Goal: Transaction & Acquisition: Subscribe to service/newsletter

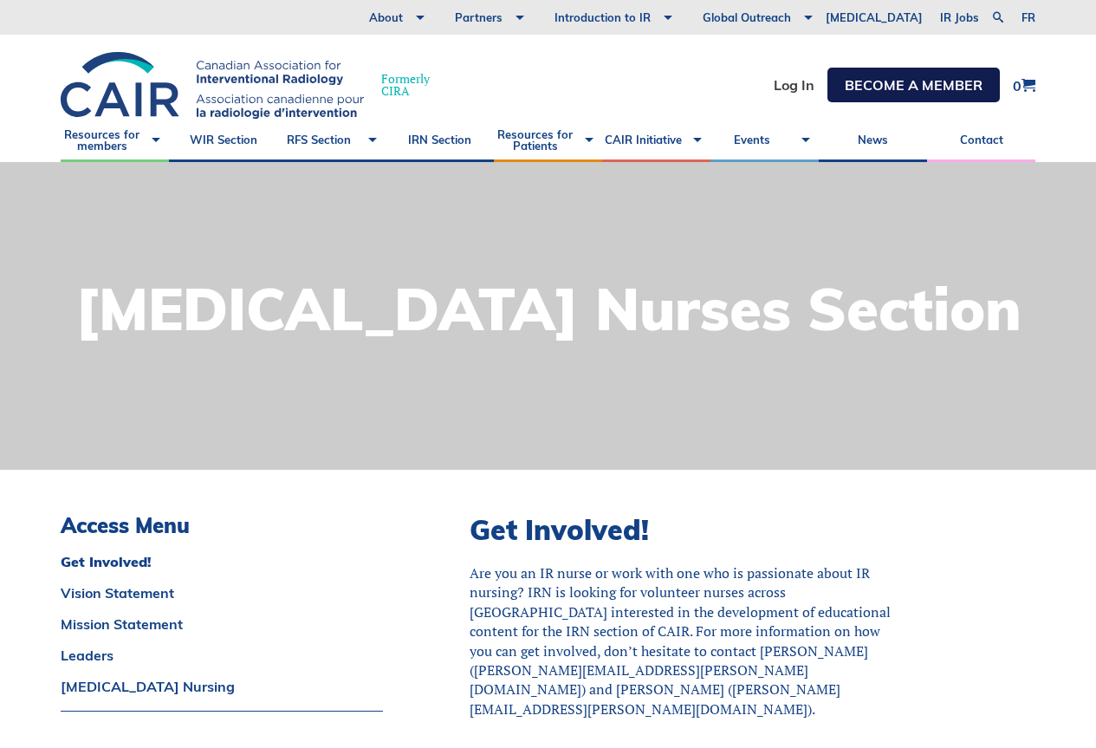
click at [949, 79] on link "Become a member" at bounding box center [914, 85] width 172 height 35
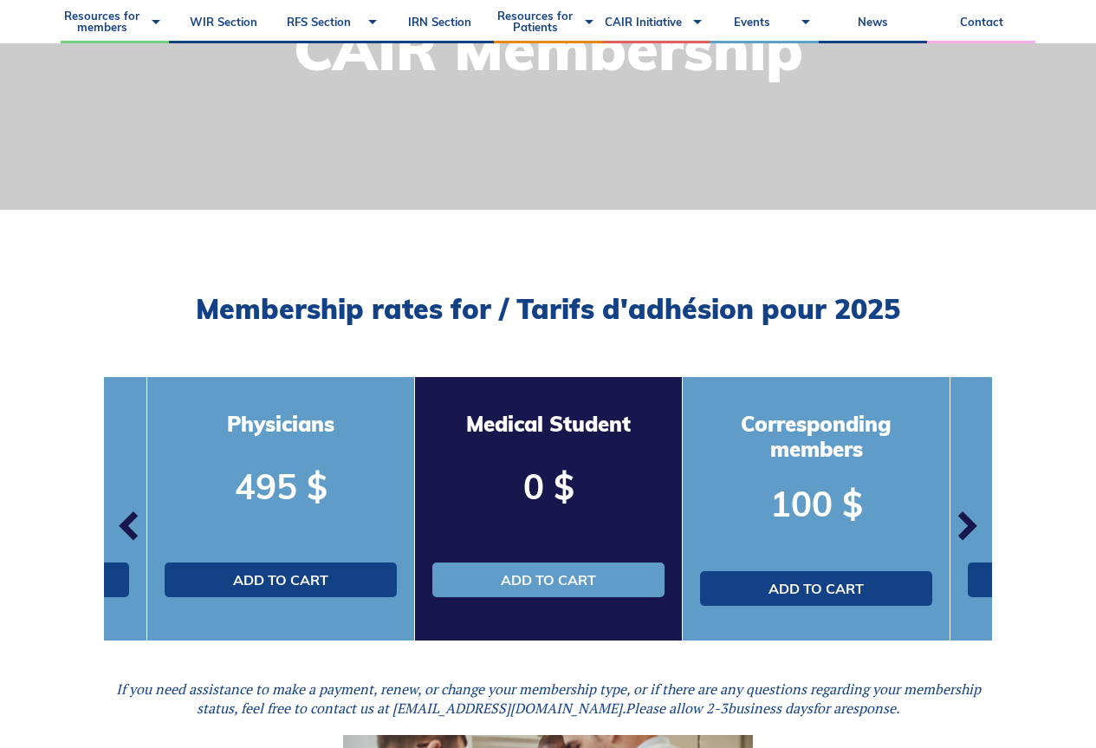
scroll to position [347, 0]
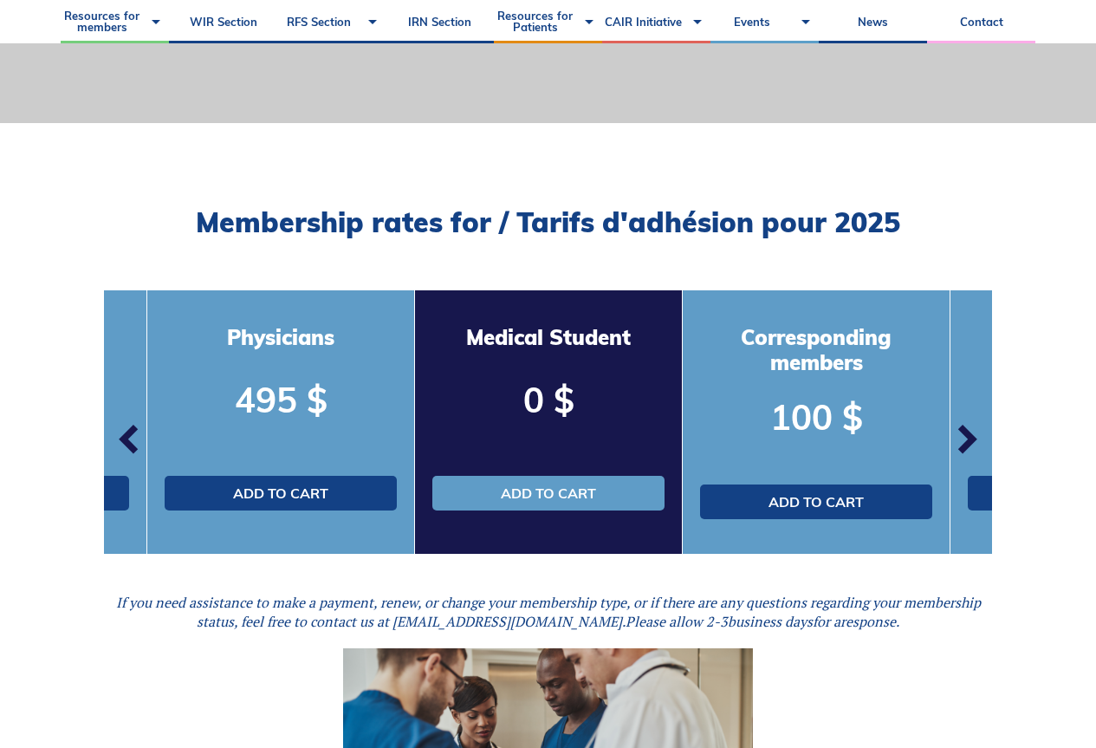
click at [966, 435] on span "button" at bounding box center [966, 439] width 52 height 52
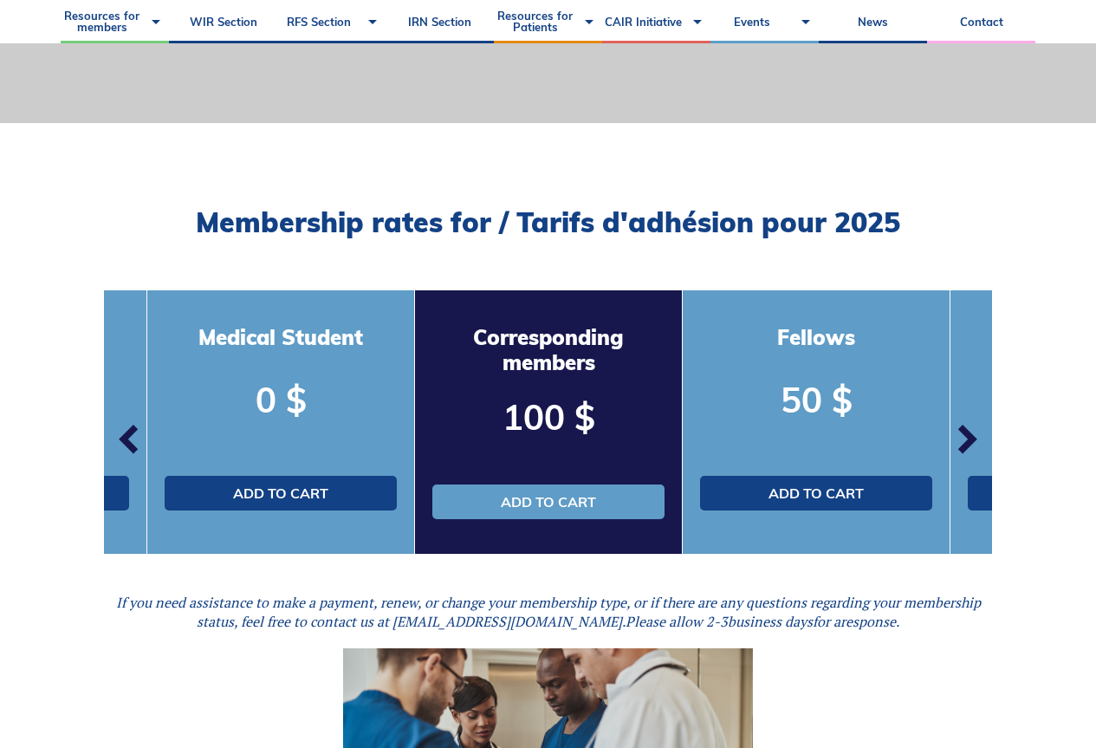
click at [966, 435] on span "button" at bounding box center [966, 439] width 52 height 52
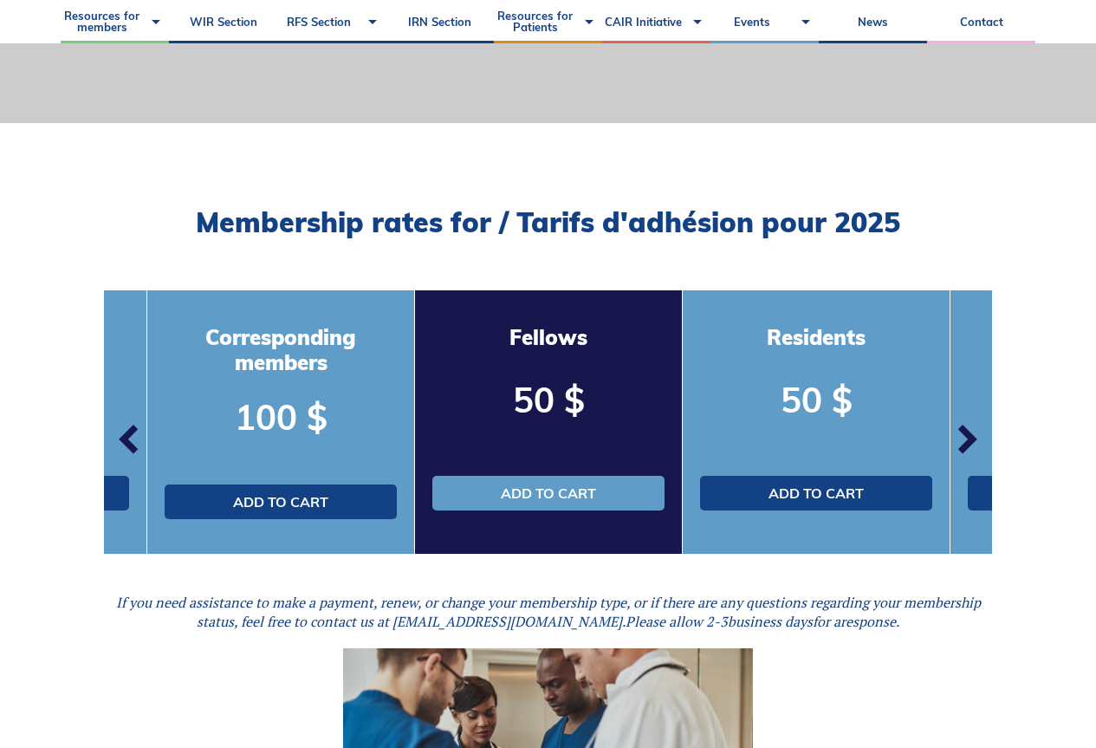
click at [966, 435] on span "button" at bounding box center [966, 439] width 52 height 52
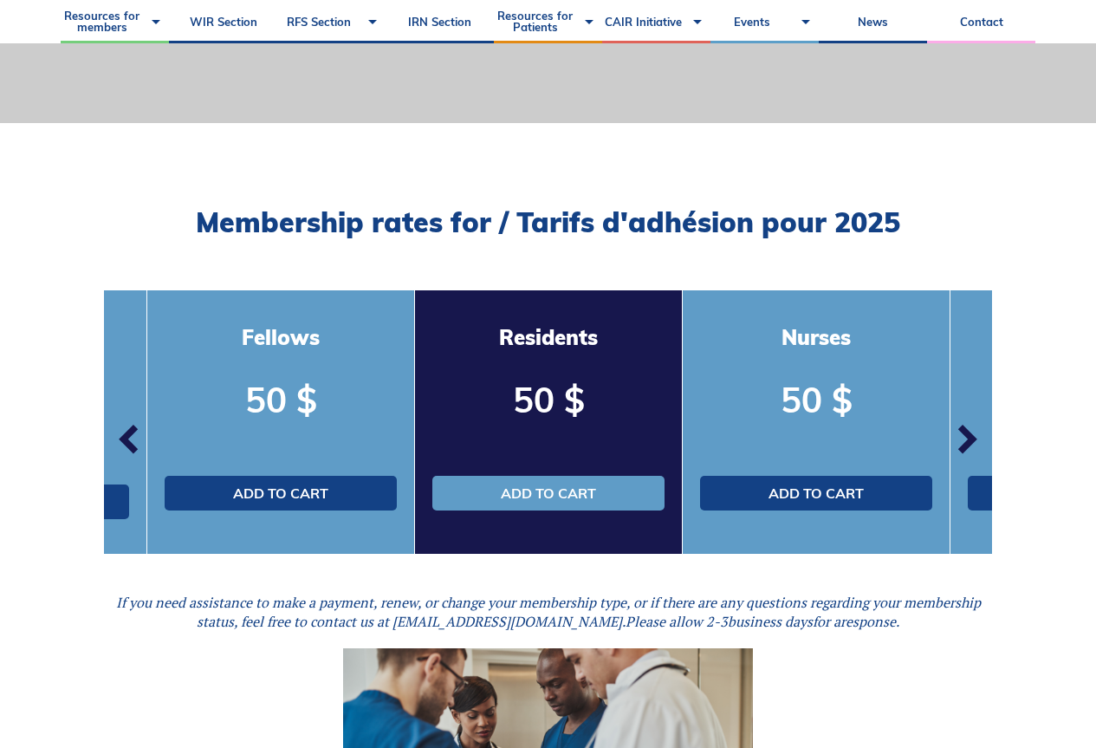
click at [966, 435] on span "button" at bounding box center [966, 439] width 52 height 52
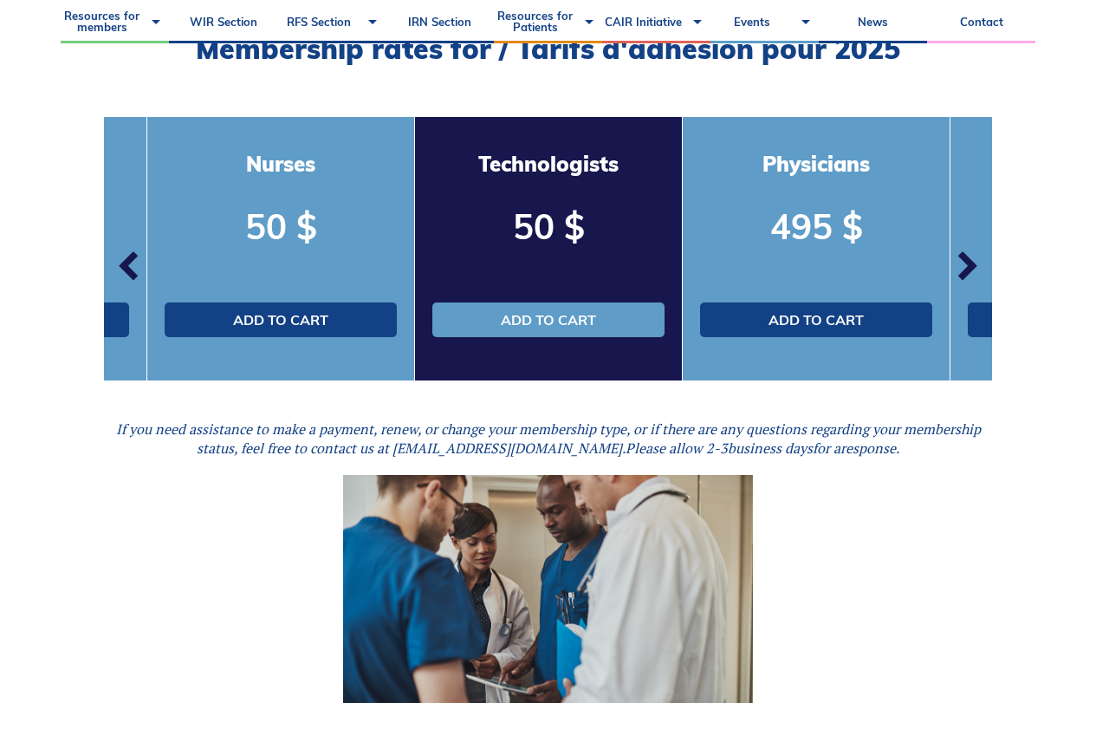
scroll to position [433, 0]
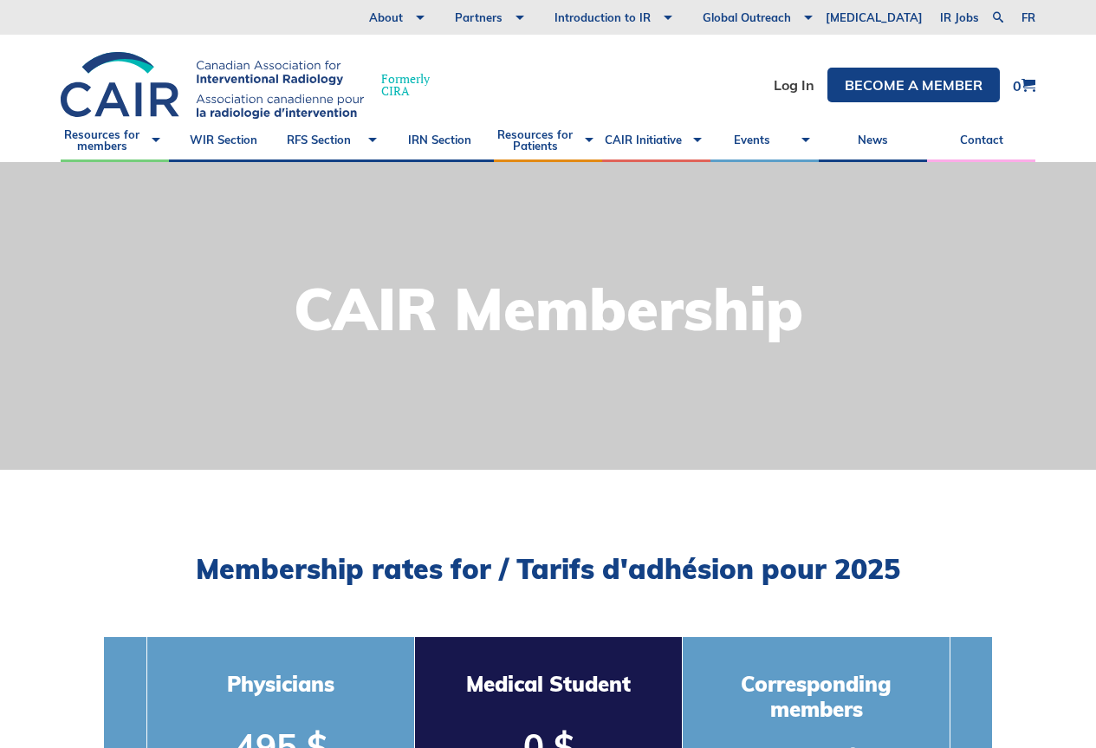
scroll to position [433, 0]
